Goal: Task Accomplishment & Management: Manage account settings

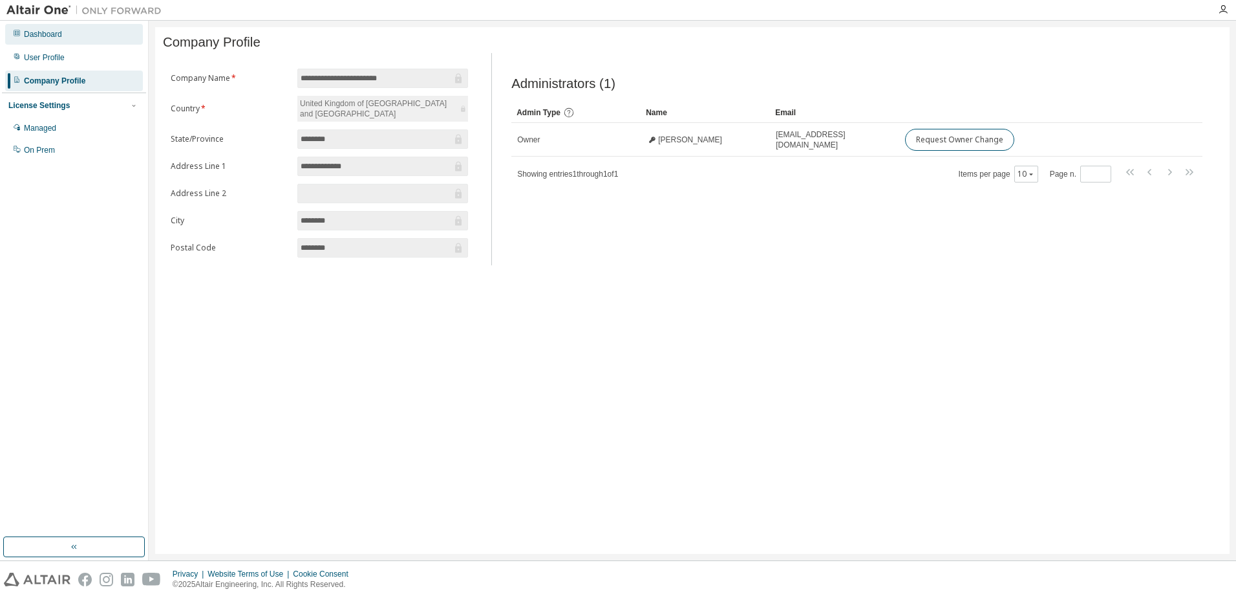
click at [44, 37] on div "Dashboard" at bounding box center [43, 34] width 38 height 10
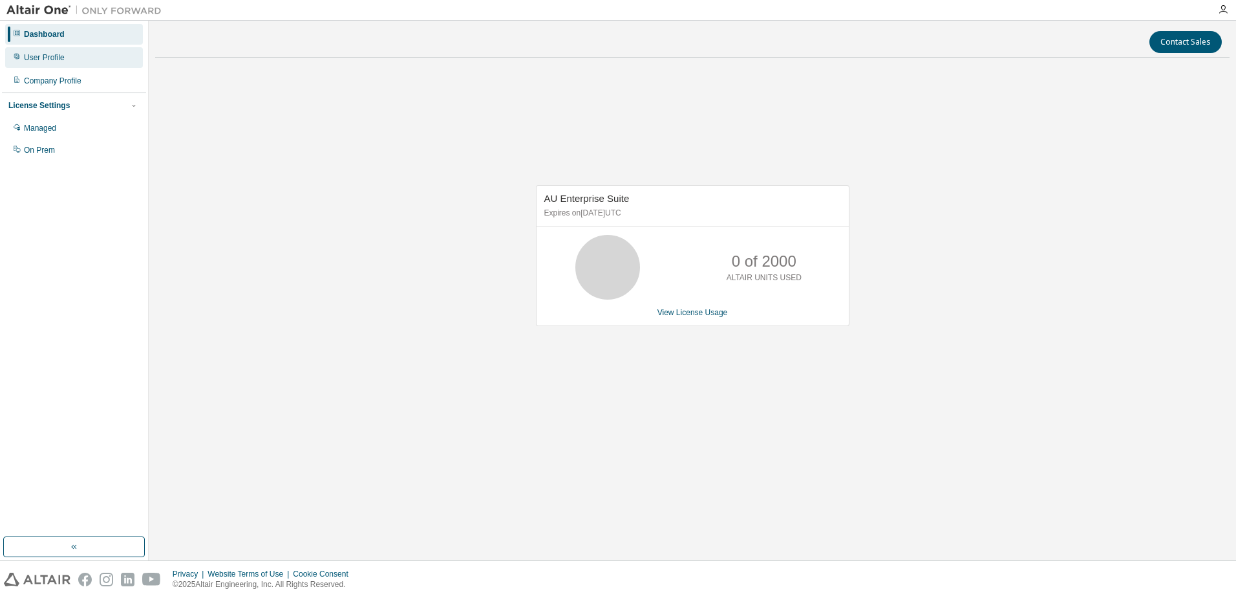
click at [42, 54] on div "User Profile" at bounding box center [44, 57] width 41 height 10
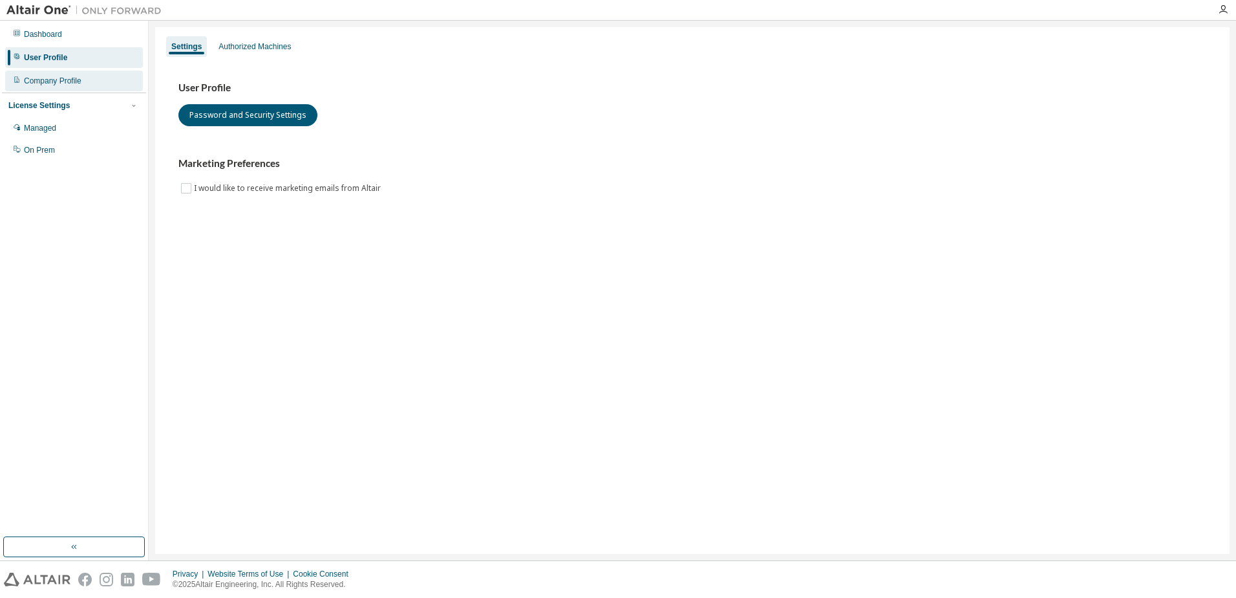
click at [77, 80] on div "Company Profile" at bounding box center [53, 81] width 58 height 10
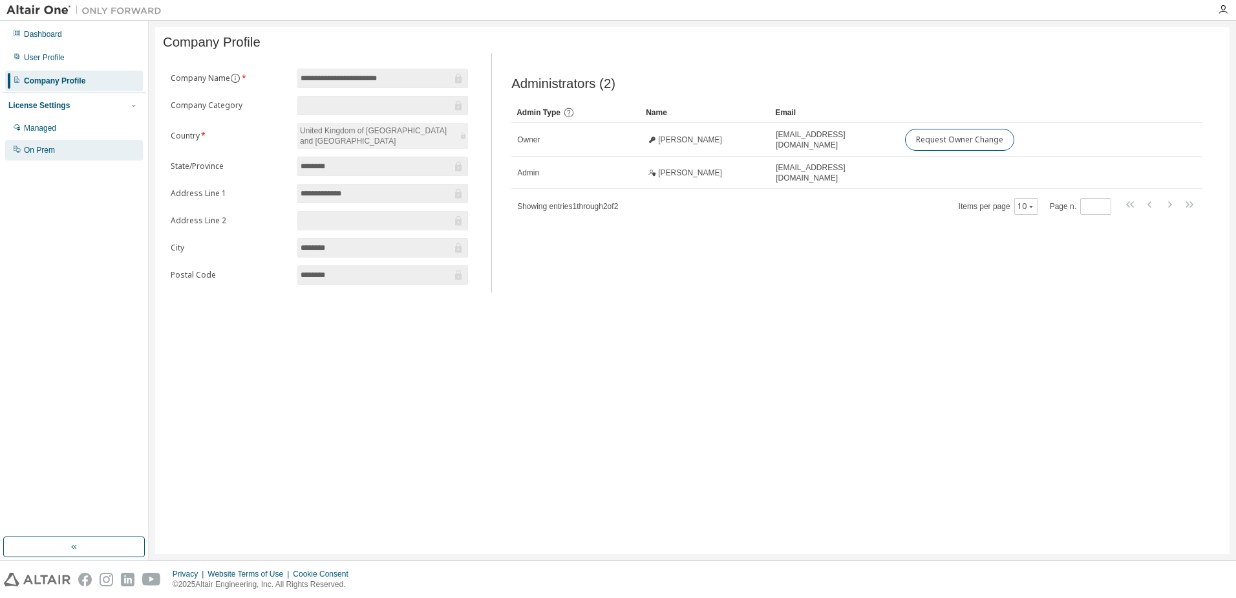
click at [58, 146] on div "On Prem" at bounding box center [74, 150] width 138 height 21
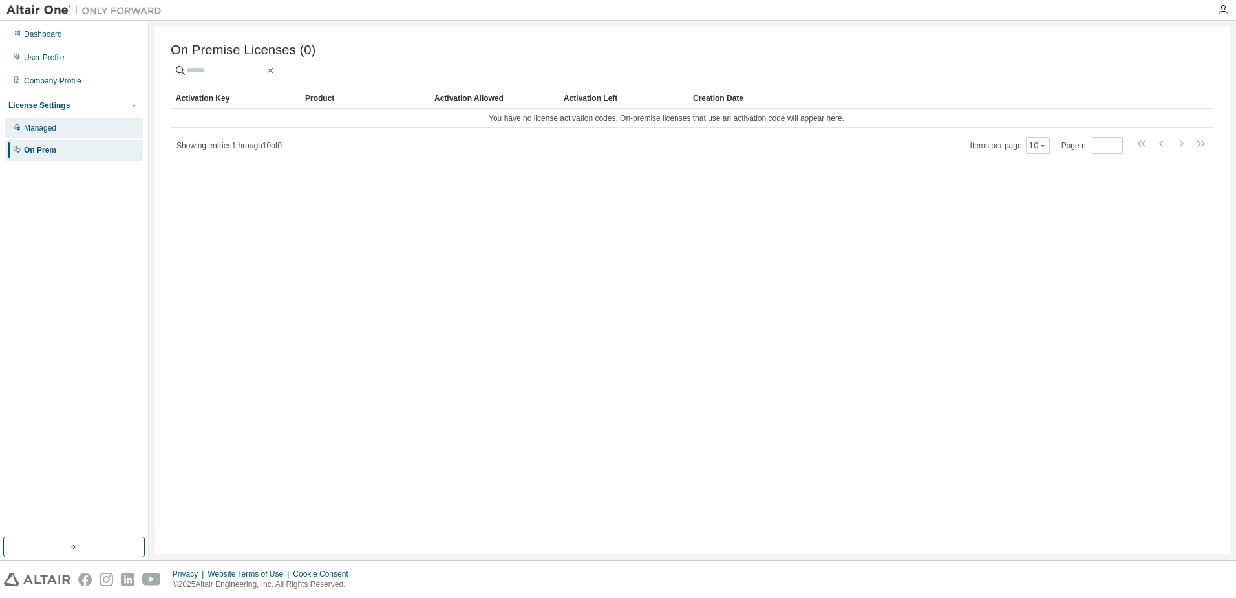
click at [61, 129] on div "Managed" at bounding box center [74, 128] width 138 height 21
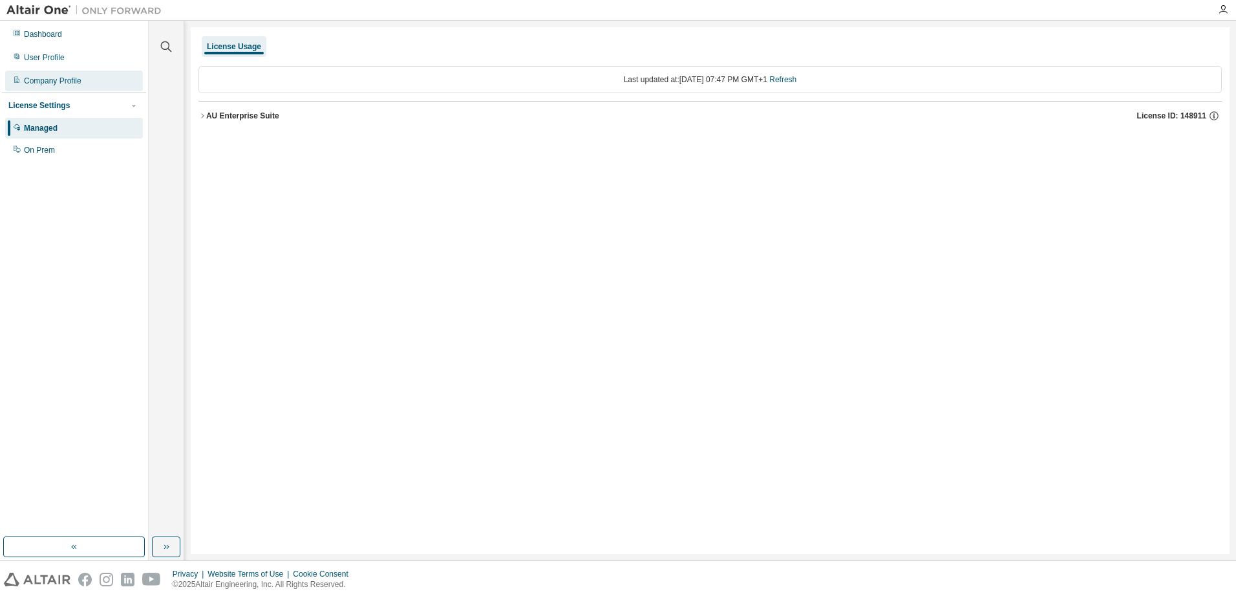
click at [58, 78] on div "Company Profile" at bounding box center [53, 81] width 58 height 10
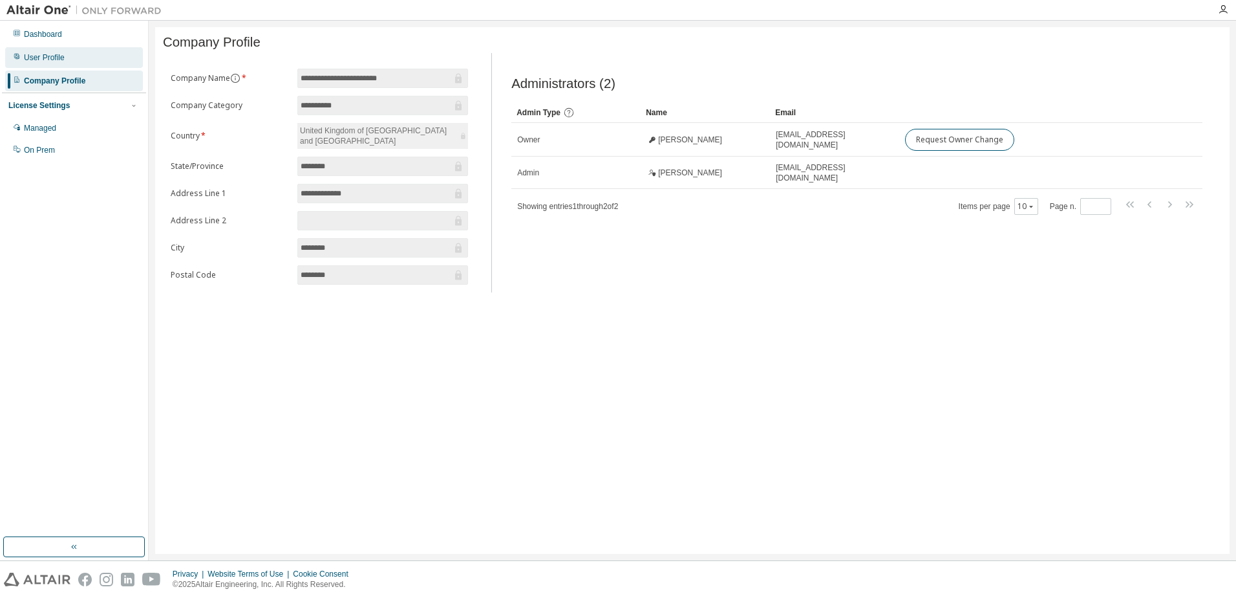
click at [54, 58] on div "User Profile" at bounding box center [44, 57] width 41 height 10
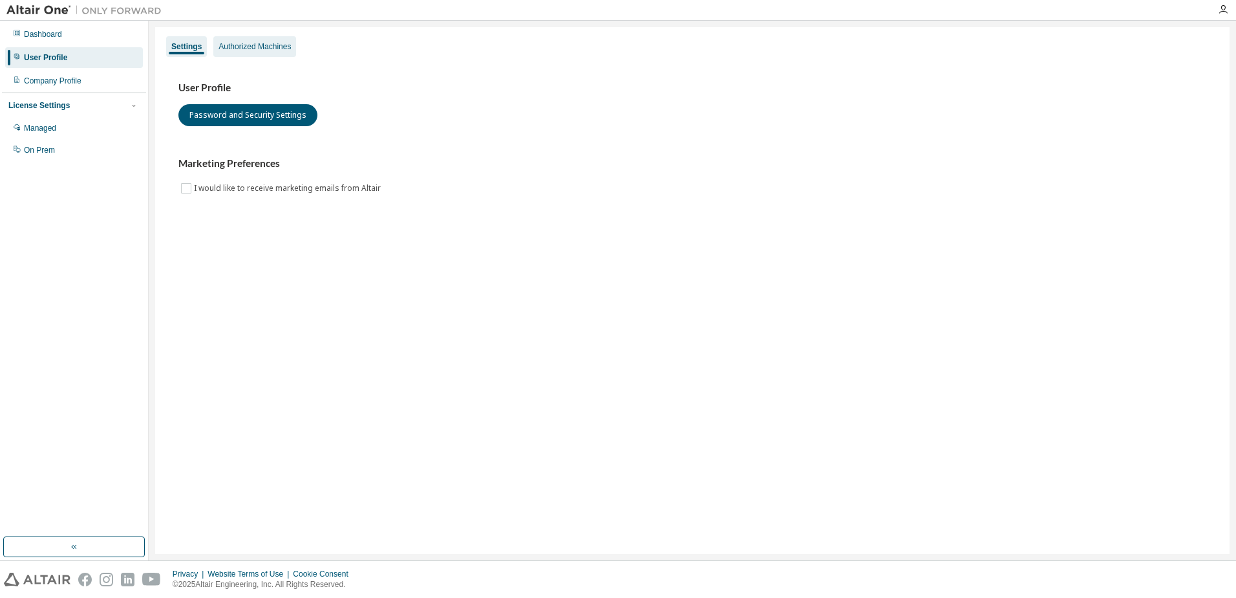
click at [239, 49] on div "Authorized Machines" at bounding box center [255, 46] width 72 height 10
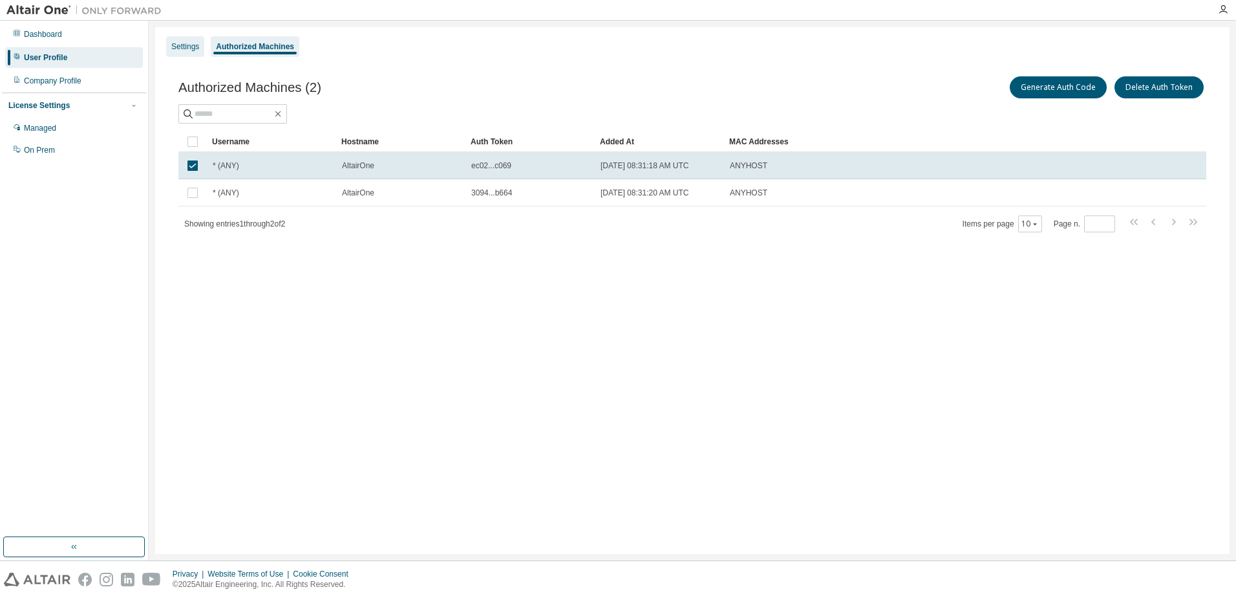
click at [190, 38] on div "Settings" at bounding box center [185, 46] width 38 height 21
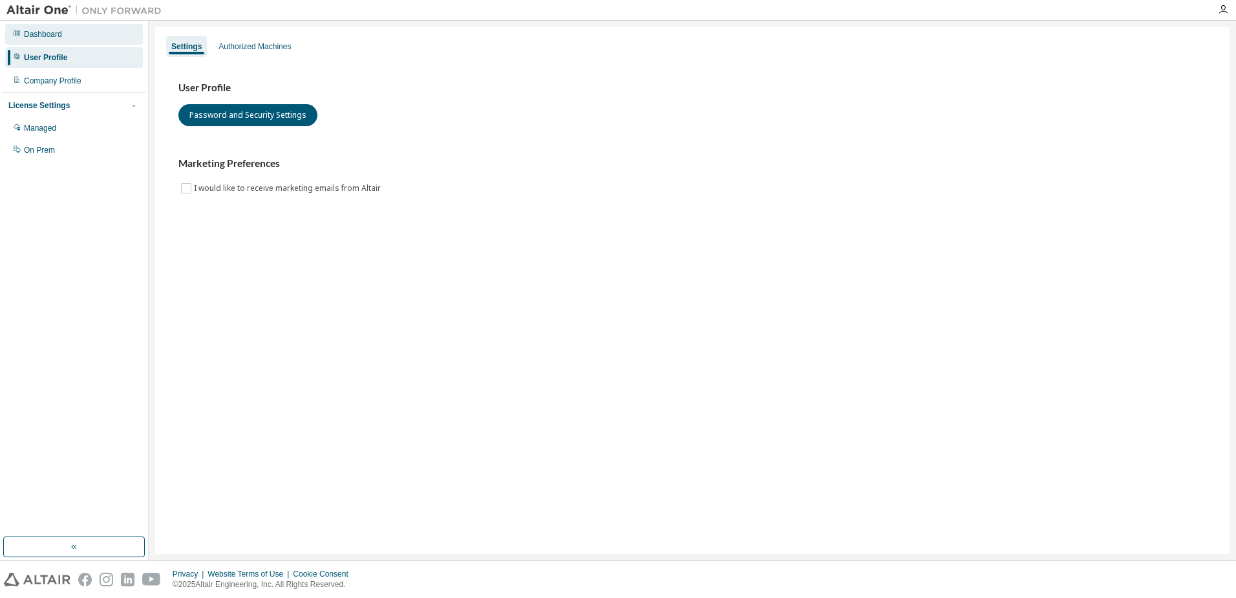
click at [52, 37] on div "Dashboard" at bounding box center [43, 34] width 38 height 10
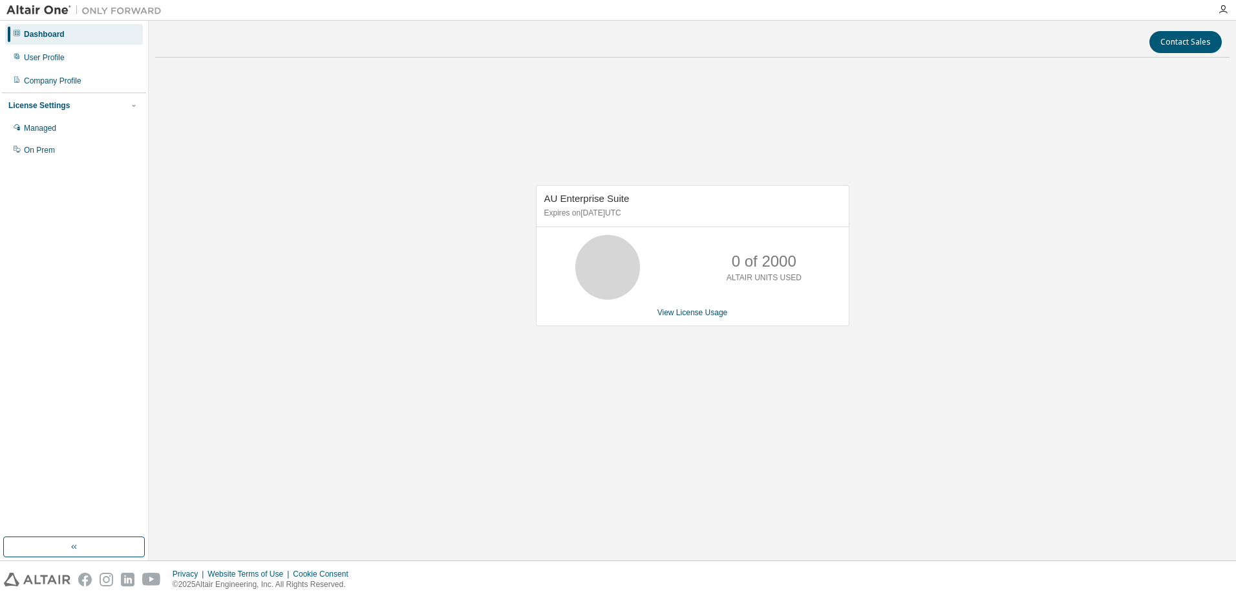
click at [739, 281] on p "ALTAIR UNITS USED" at bounding box center [764, 277] width 75 height 11
click at [686, 308] on link "View License Usage" at bounding box center [693, 312] width 70 height 9
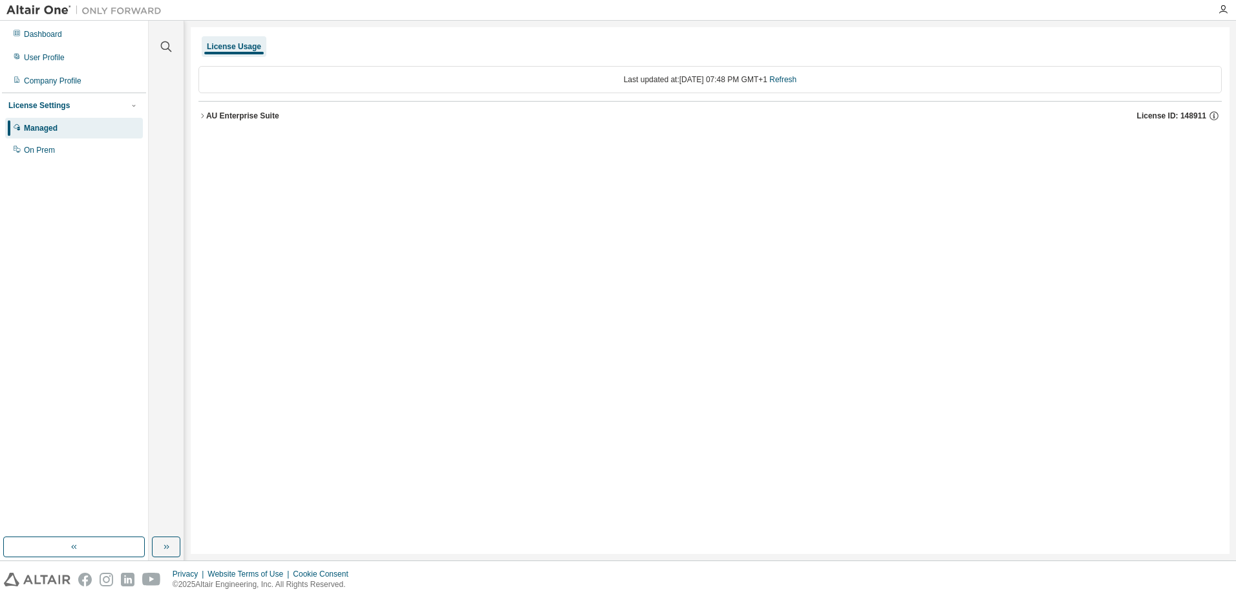
click at [209, 113] on div "AU Enterprise Suite" at bounding box center [242, 116] width 73 height 10
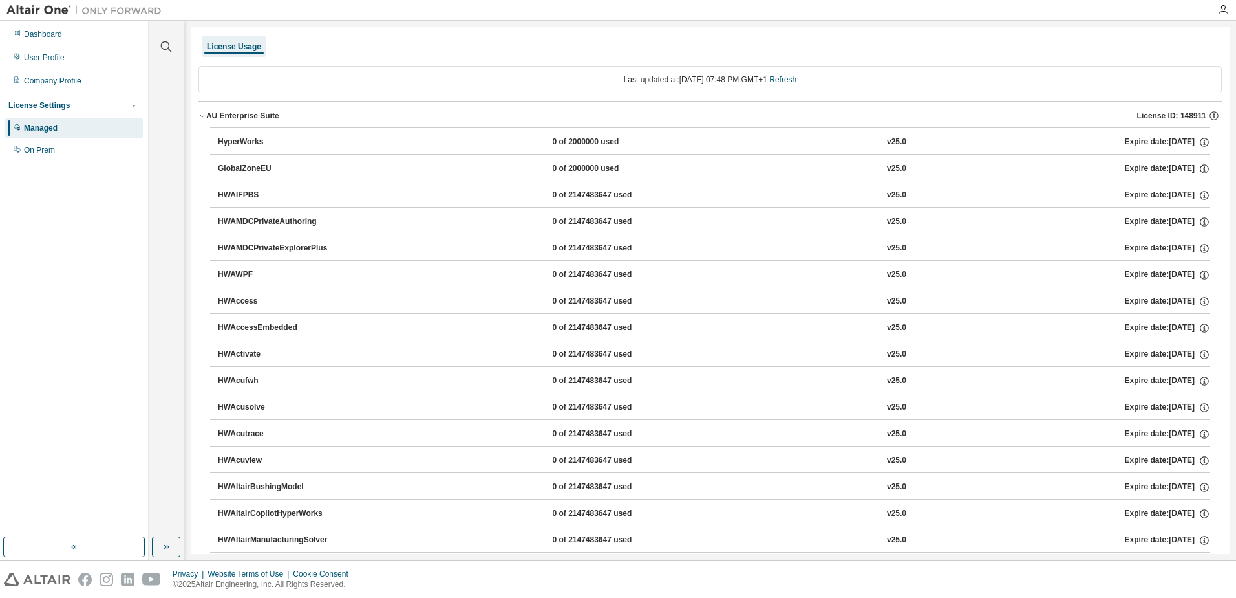
click at [209, 113] on div "AU Enterprise Suite" at bounding box center [242, 116] width 73 height 10
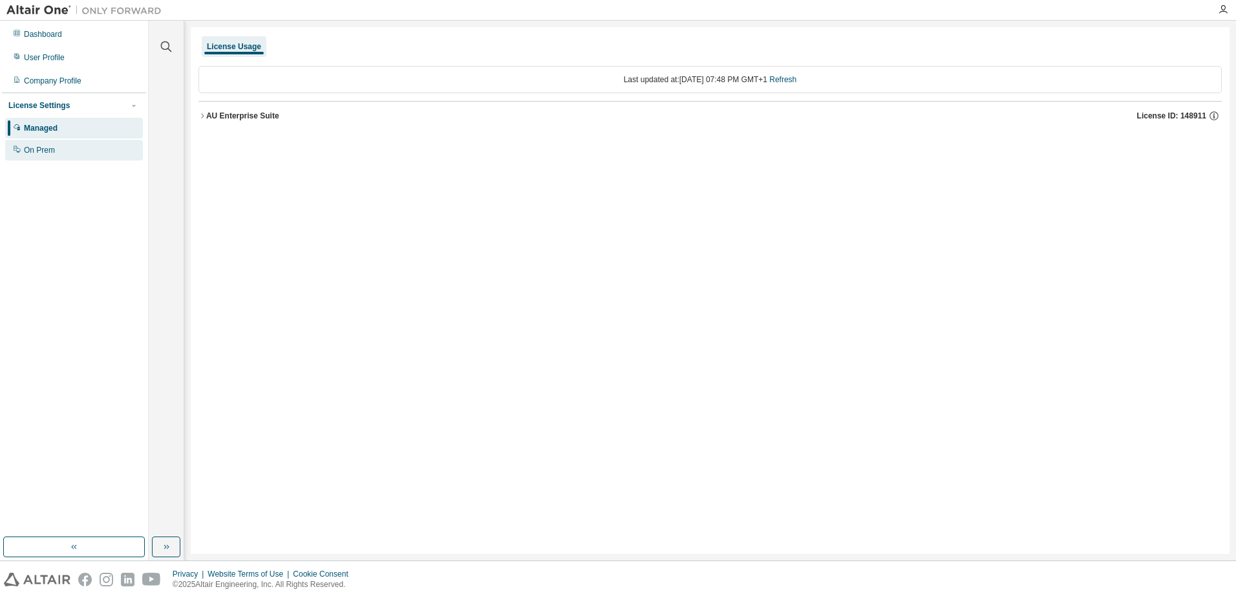
click at [52, 149] on div "On Prem" at bounding box center [39, 150] width 31 height 10
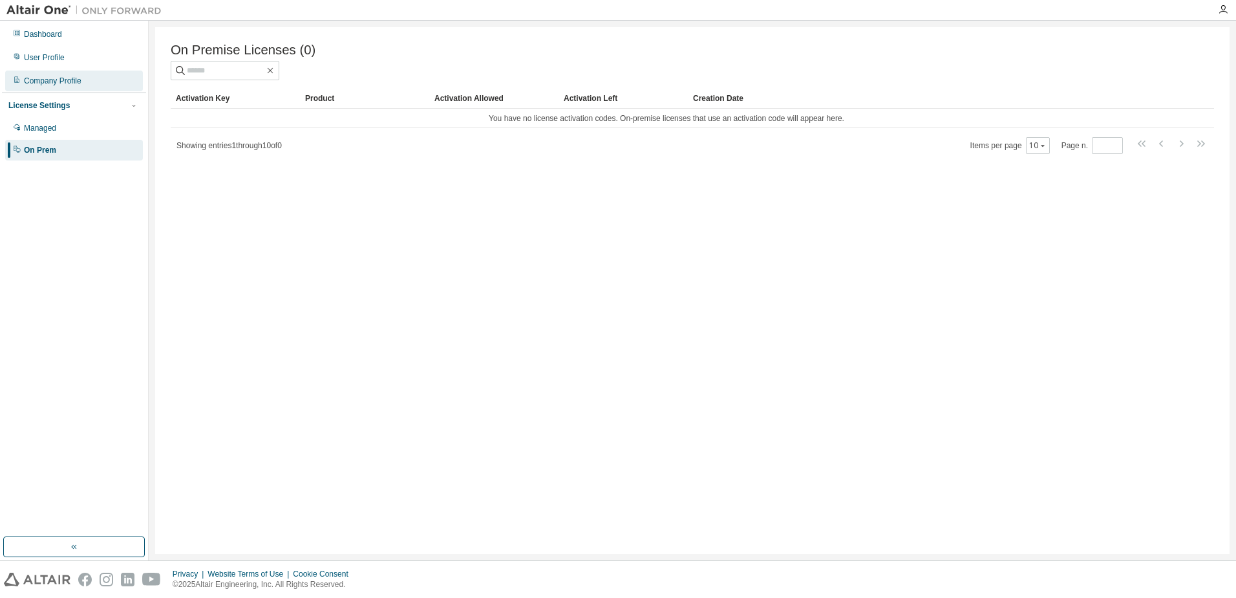
click at [61, 83] on div "Company Profile" at bounding box center [53, 81] width 58 height 10
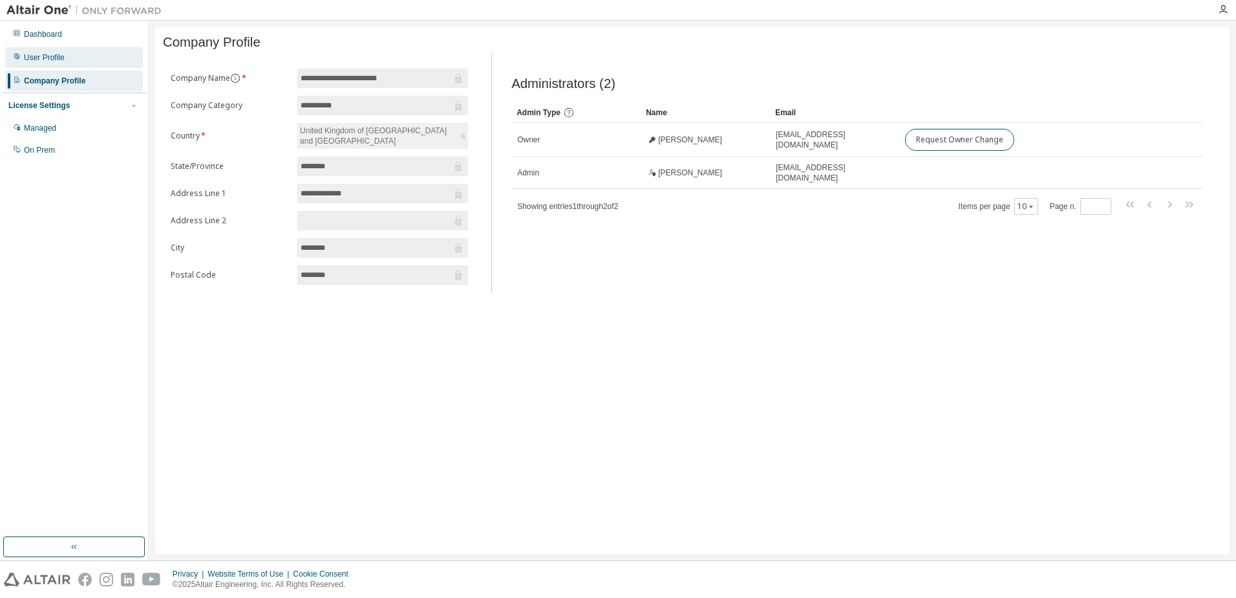
click at [54, 61] on div "User Profile" at bounding box center [44, 57] width 41 height 10
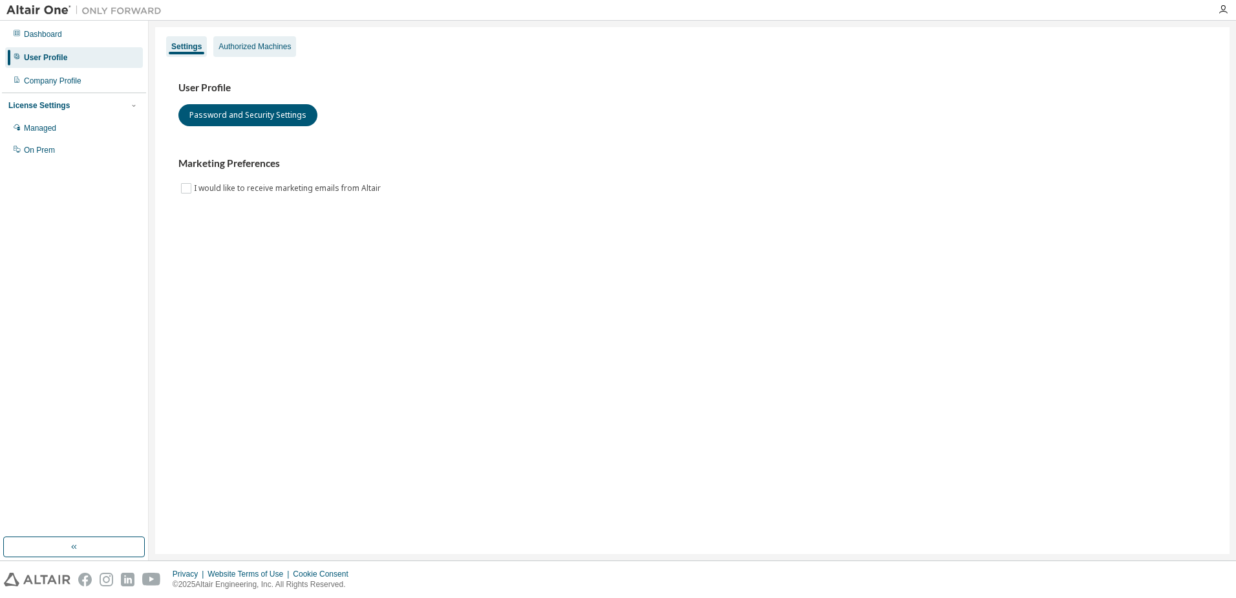
click at [240, 42] on div "Authorized Machines" at bounding box center [255, 46] width 72 height 10
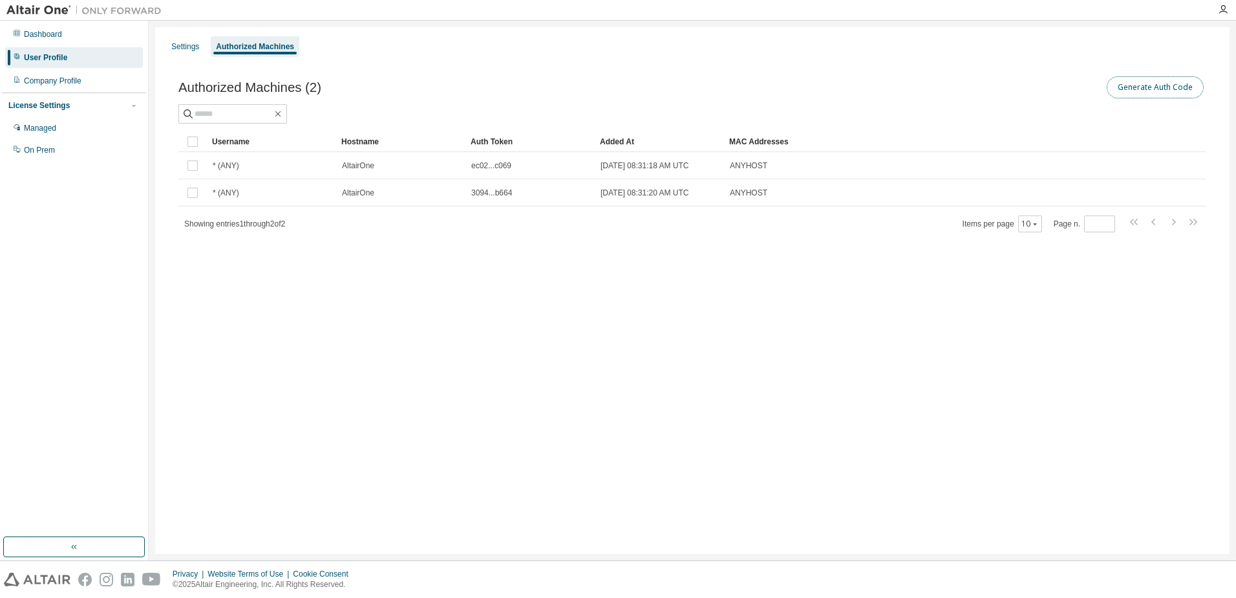
click at [1133, 94] on button "Generate Auth Code" at bounding box center [1155, 87] width 97 height 22
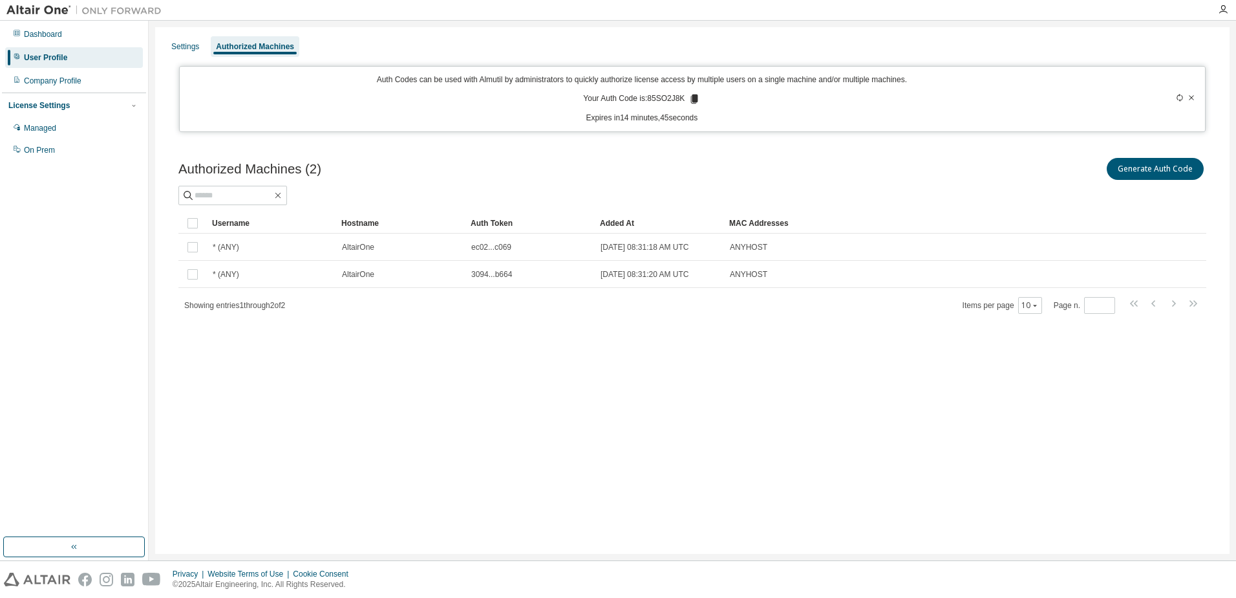
click at [1194, 98] on icon at bounding box center [1192, 98] width 8 height 8
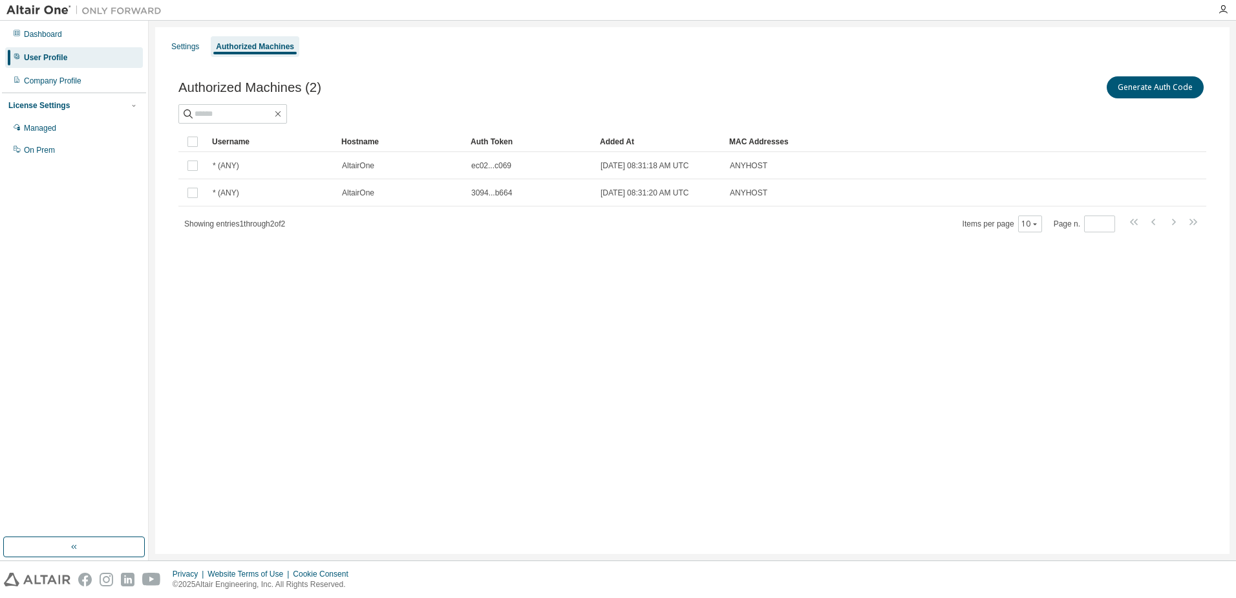
click at [924, 294] on div "Settings Authorized Machines Authorized Machines (2) Generate Auth Code Clear L…" at bounding box center [692, 290] width 1075 height 526
click at [1223, 9] on icon "button" at bounding box center [1223, 10] width 10 height 10
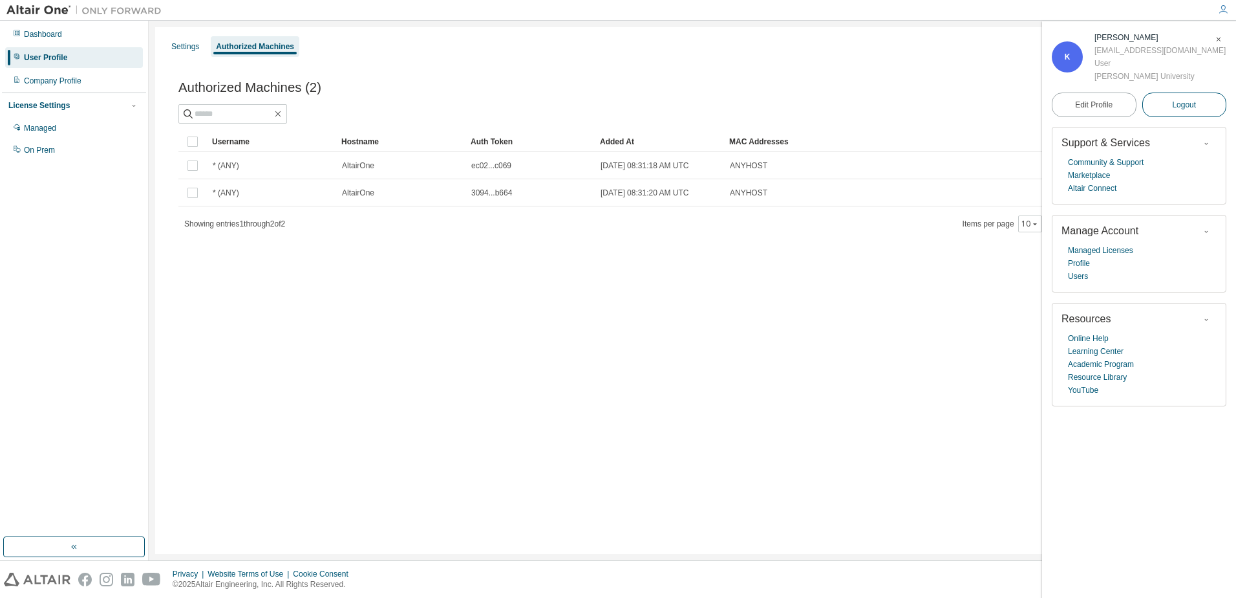
click at [1177, 103] on span "Logout" at bounding box center [1184, 104] width 24 height 13
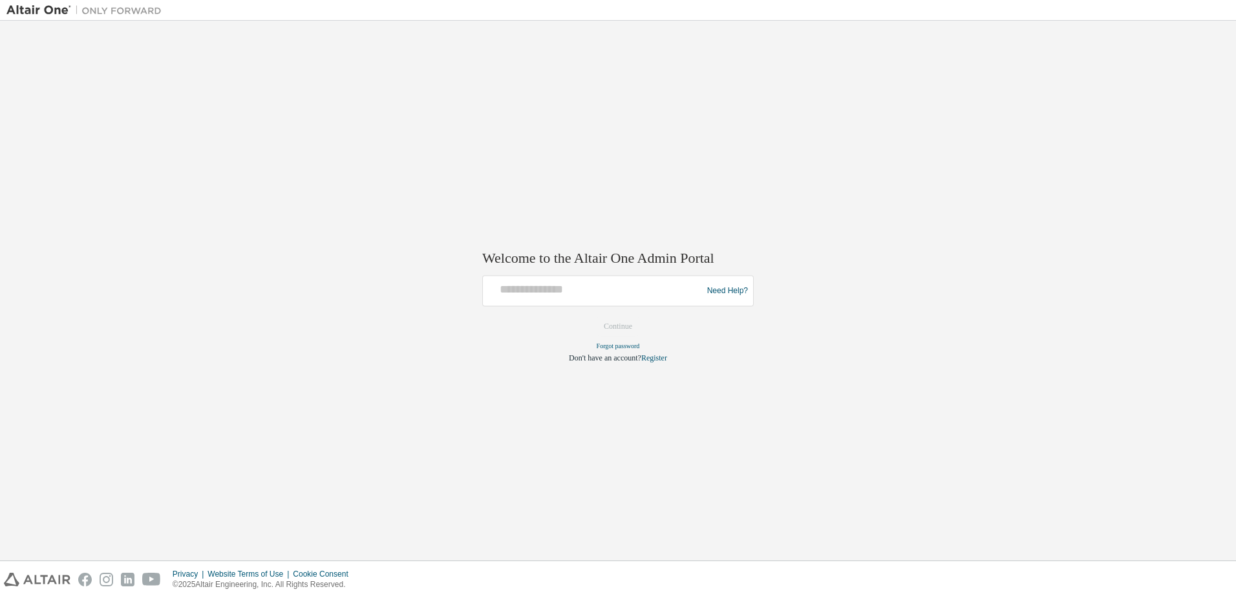
click at [592, 308] on form "Need Help? Please make sure that you provide your Global Login as email (e.g. @…" at bounding box center [618, 319] width 272 height 88
click at [572, 294] on input "text" at bounding box center [594, 288] width 213 height 19
type input "**********"
click at [605, 334] on button "Continue" at bounding box center [618, 326] width 56 height 19
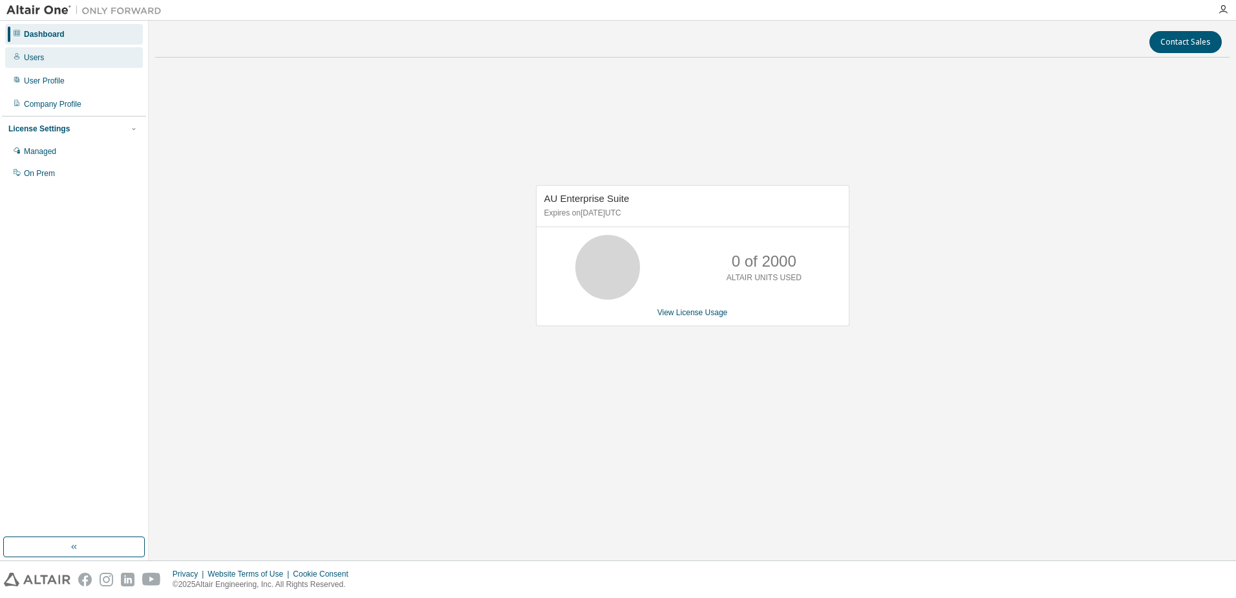
click at [47, 61] on div "Users" at bounding box center [74, 57] width 138 height 21
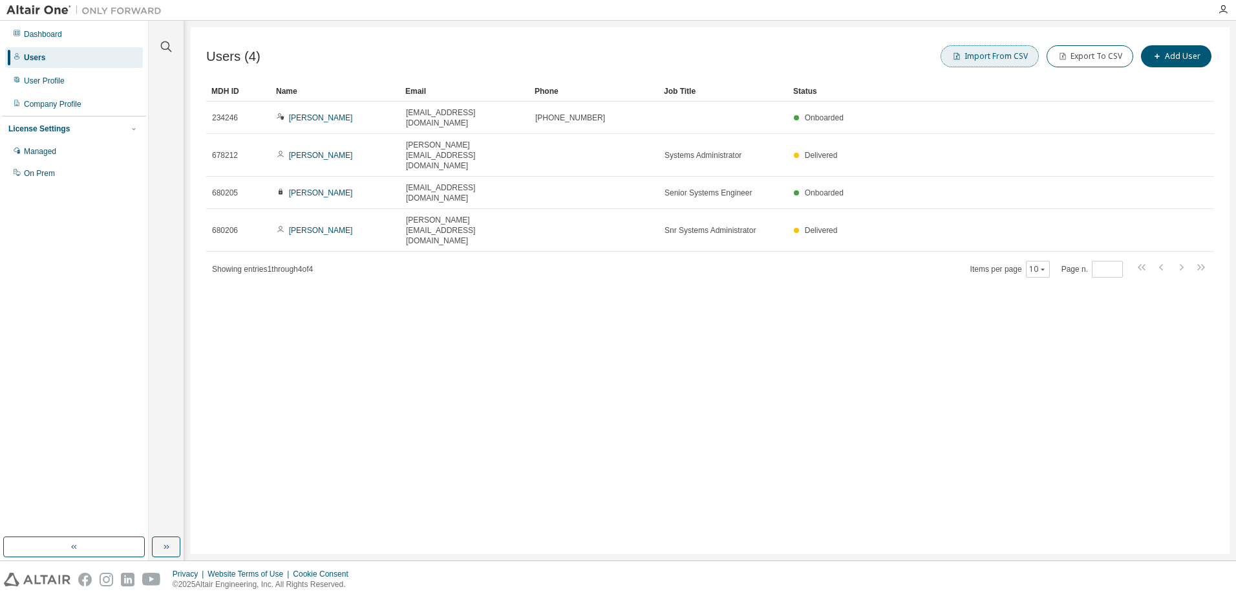
click at [993, 55] on button "Import From CSV" at bounding box center [990, 56] width 98 height 22
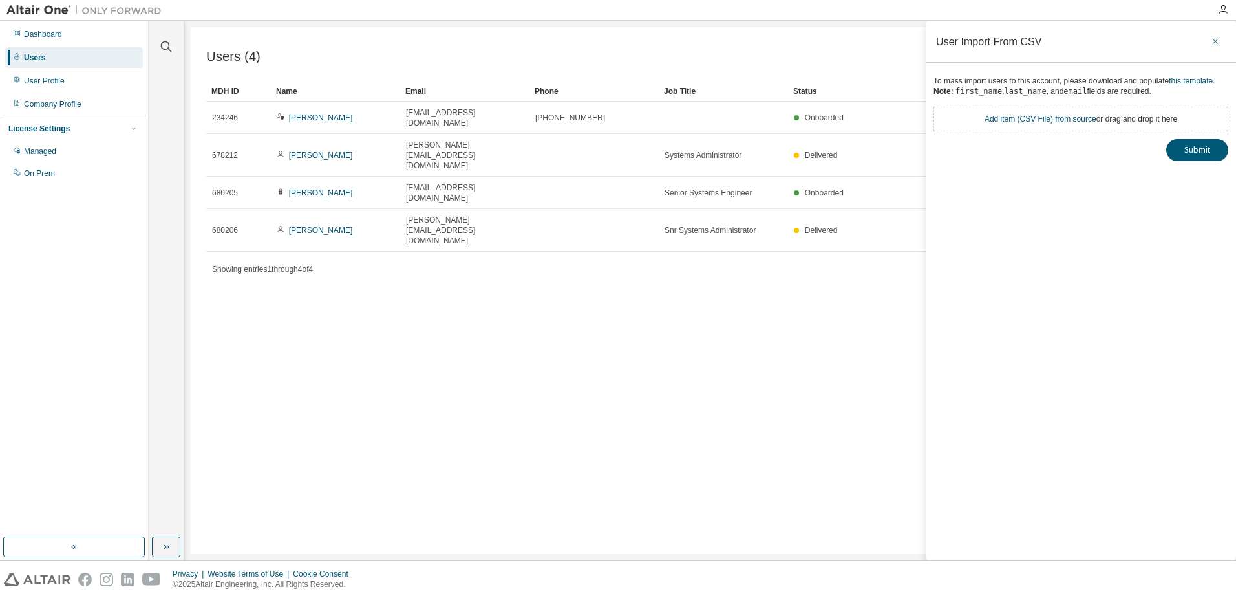
click at [1216, 38] on icon "button" at bounding box center [1215, 41] width 9 height 10
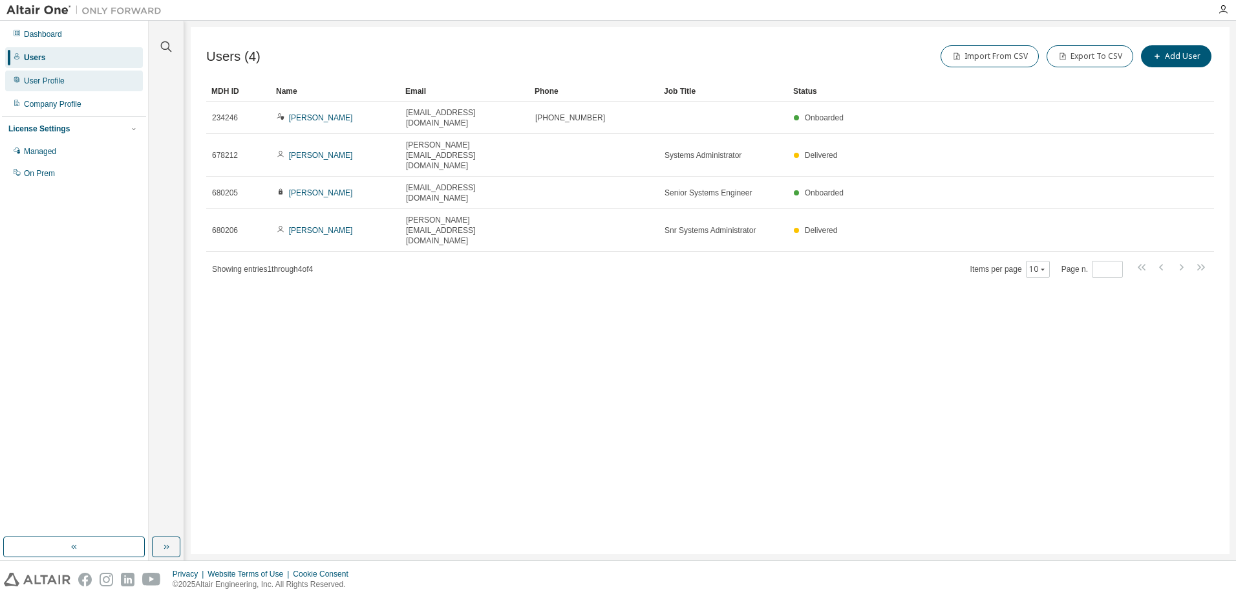
click at [75, 86] on div "User Profile" at bounding box center [74, 80] width 138 height 21
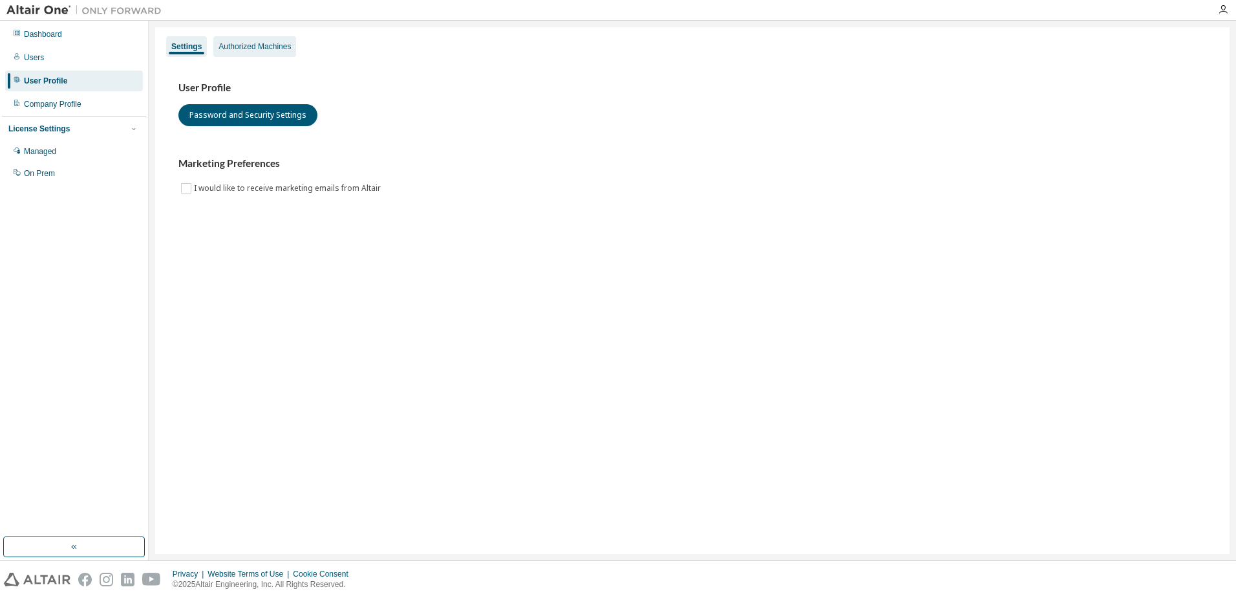
click at [243, 49] on div "Authorized Machines" at bounding box center [255, 46] width 72 height 10
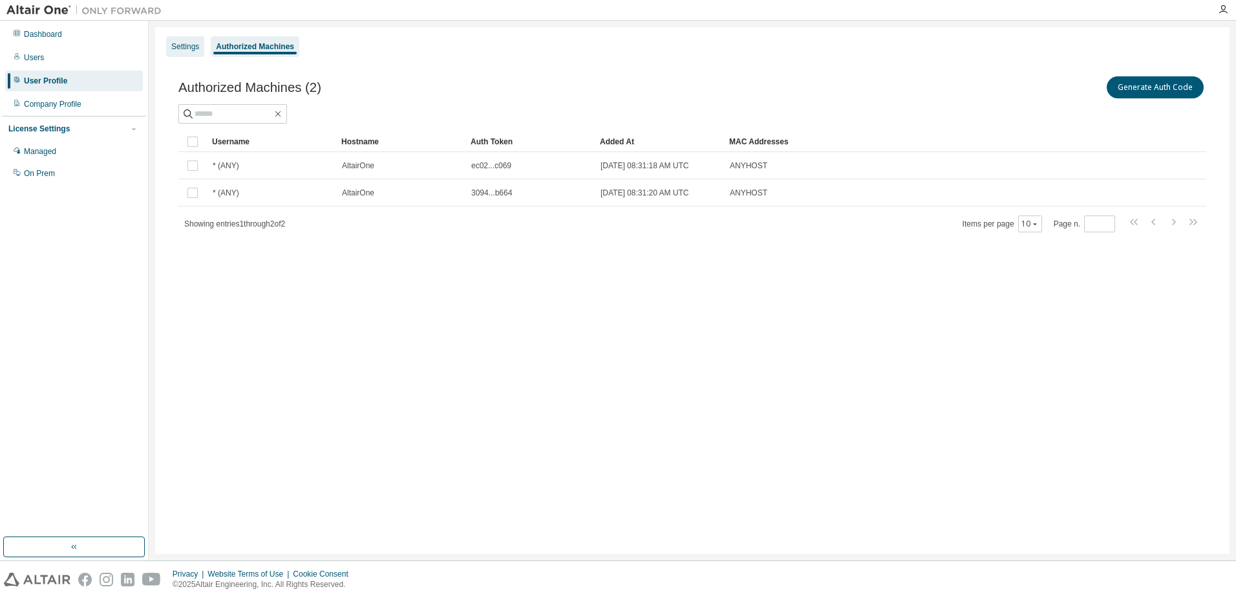
click at [193, 49] on div "Settings" at bounding box center [185, 46] width 28 height 10
